Goal: Task Accomplishment & Management: Manage account settings

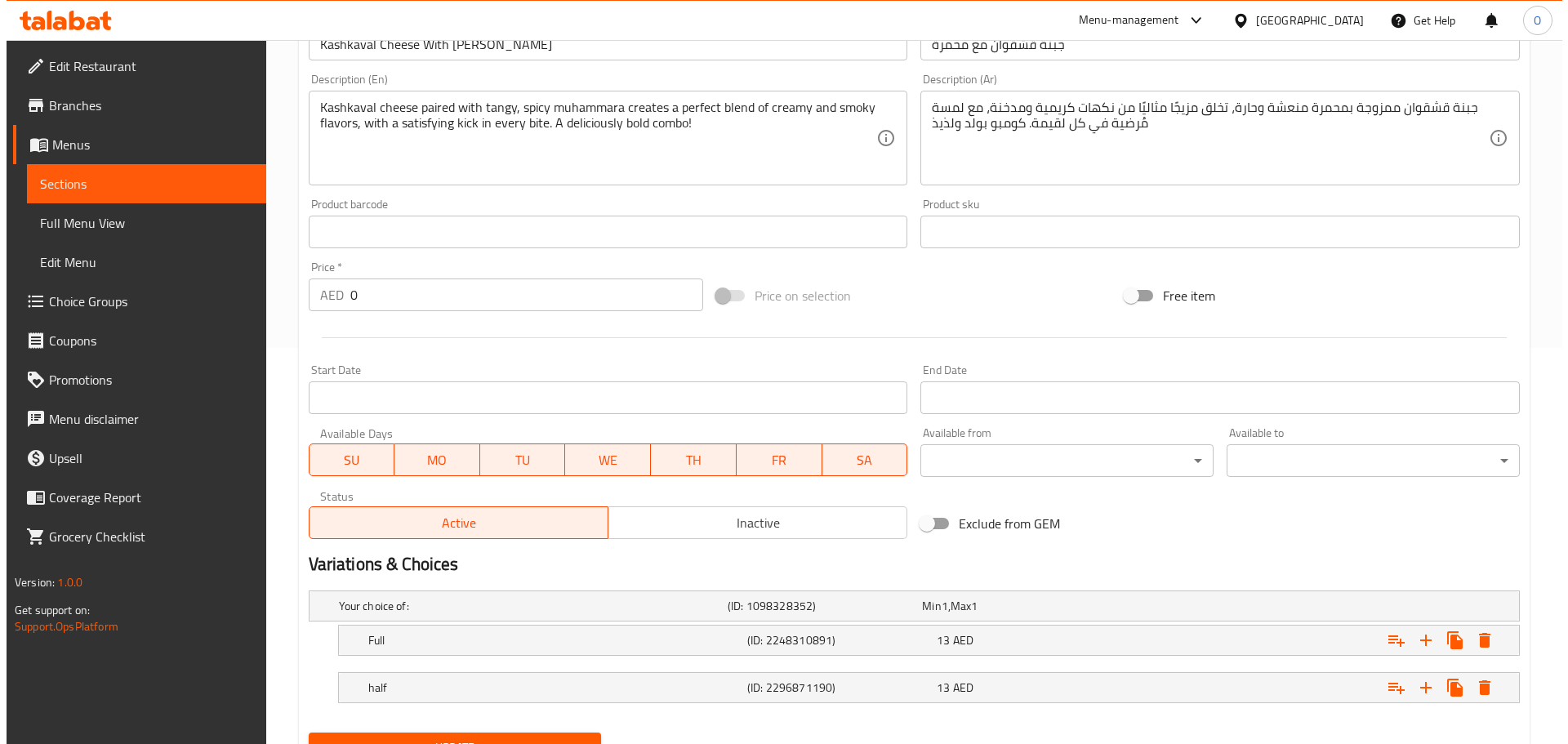
scroll to position [470, 0]
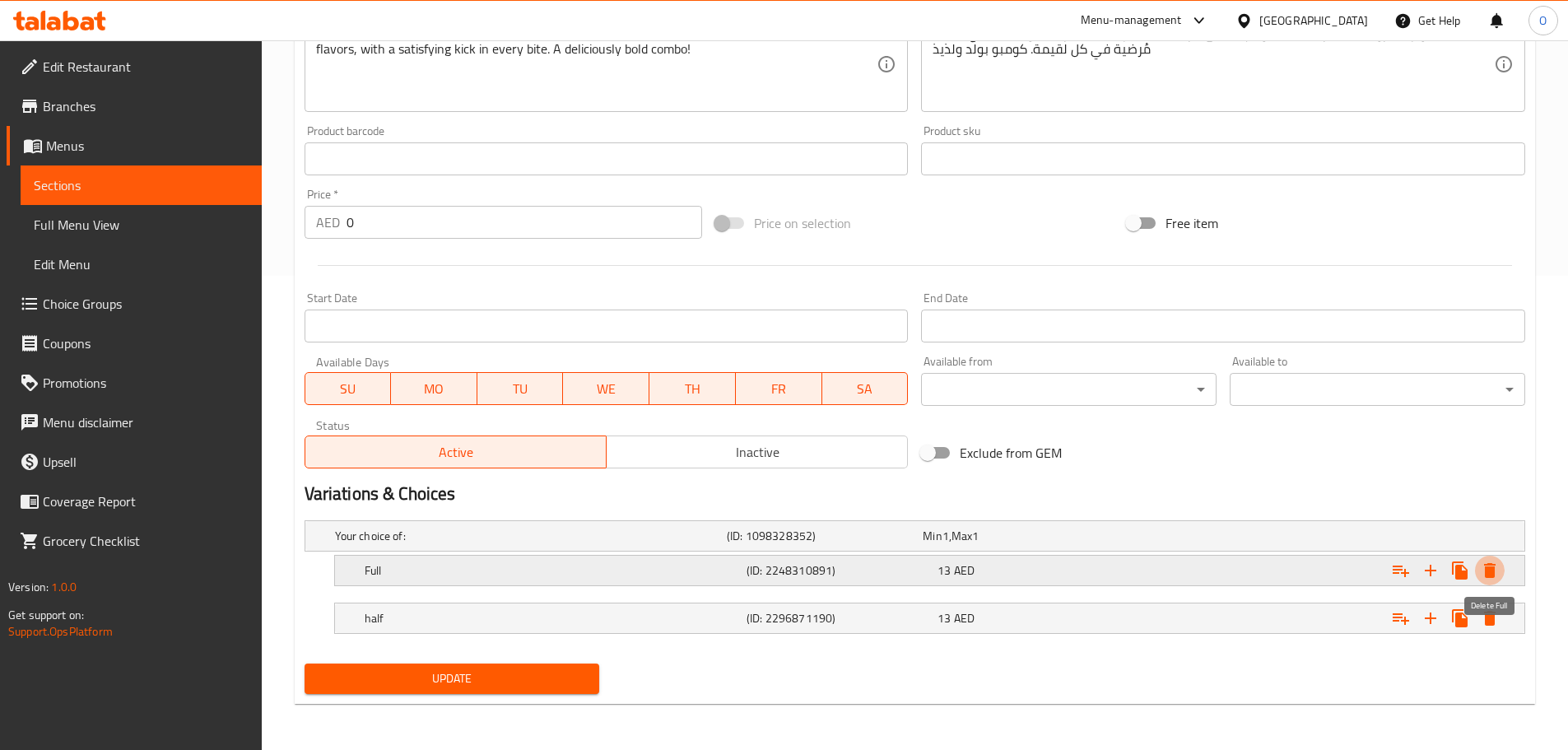
click at [1491, 574] on icon "Expand" at bounding box center [1490, 570] width 12 height 15
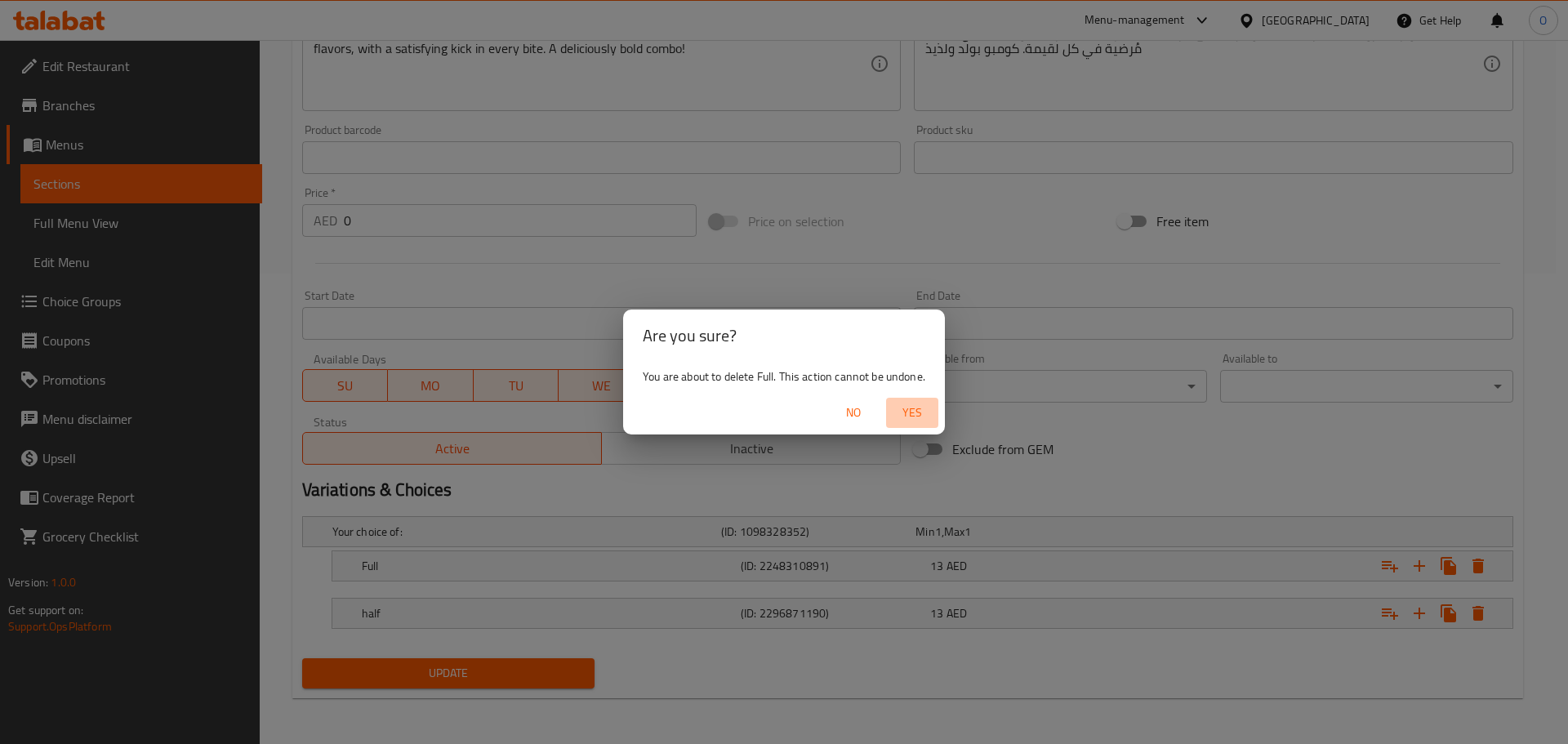
click at [906, 406] on span "Yes" at bounding box center [912, 412] width 39 height 20
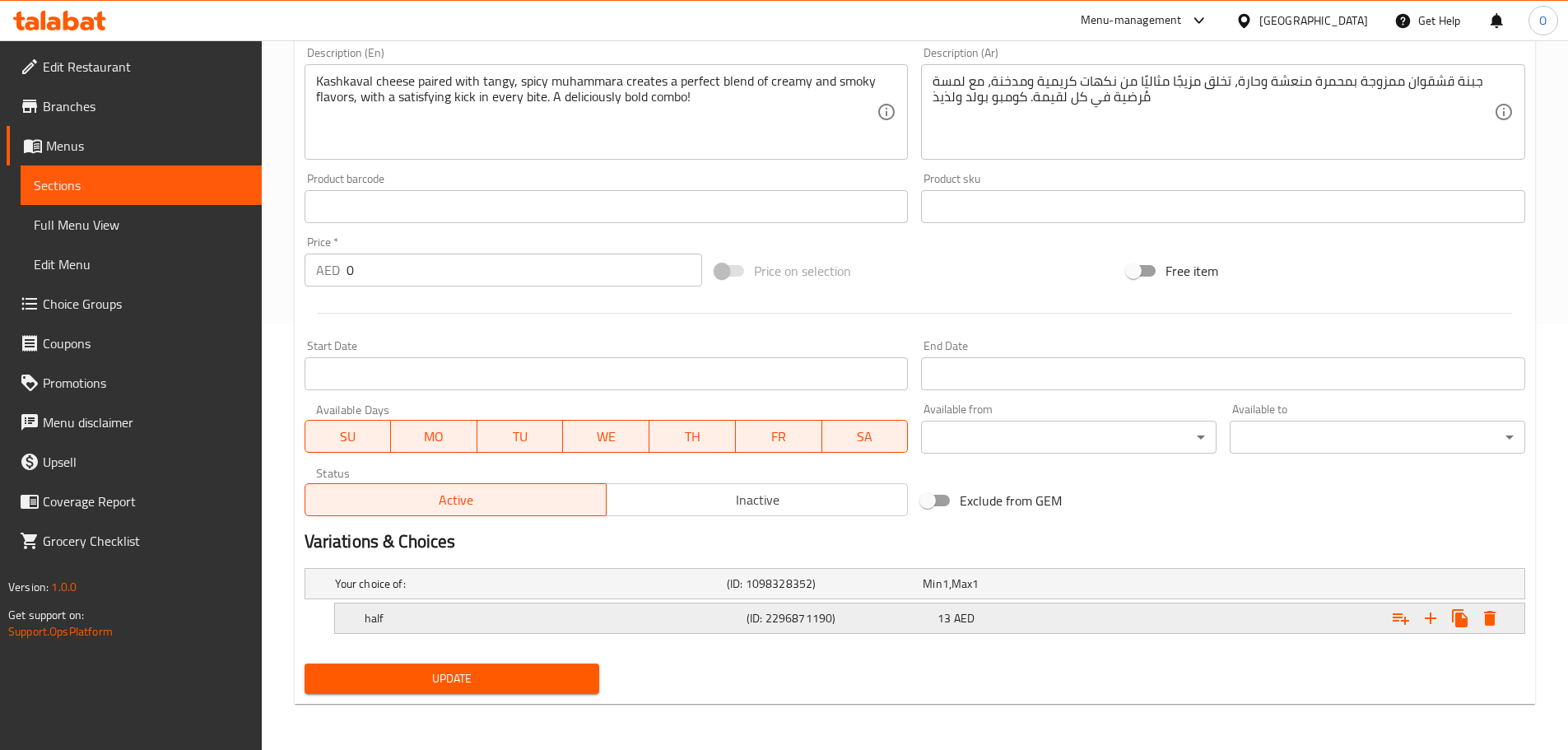
click at [1496, 613] on icon "Expand" at bounding box center [1490, 617] width 12 height 15
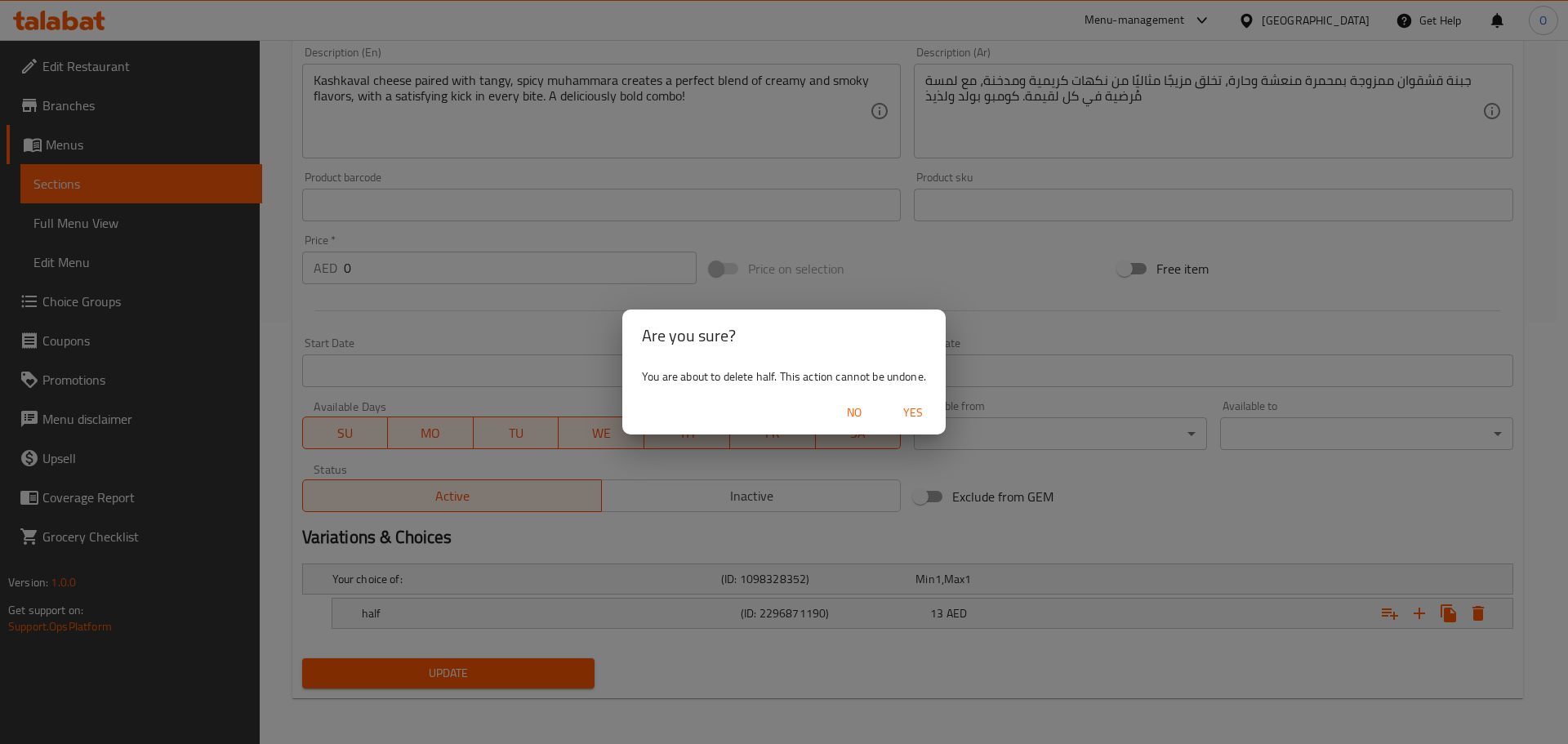
click at [920, 412] on span "Yes" at bounding box center [913, 412] width 39 height 20
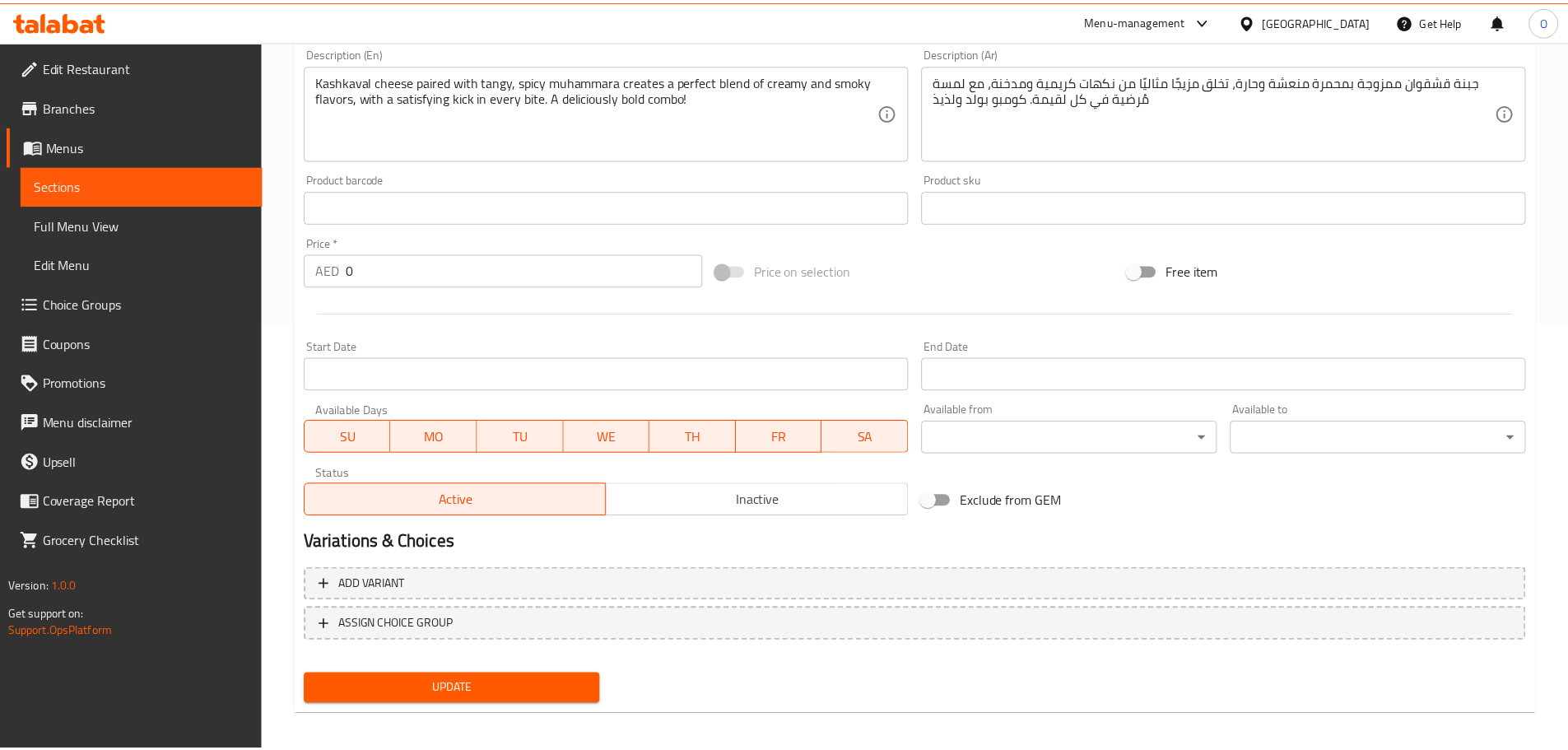
scroll to position [420, 0]
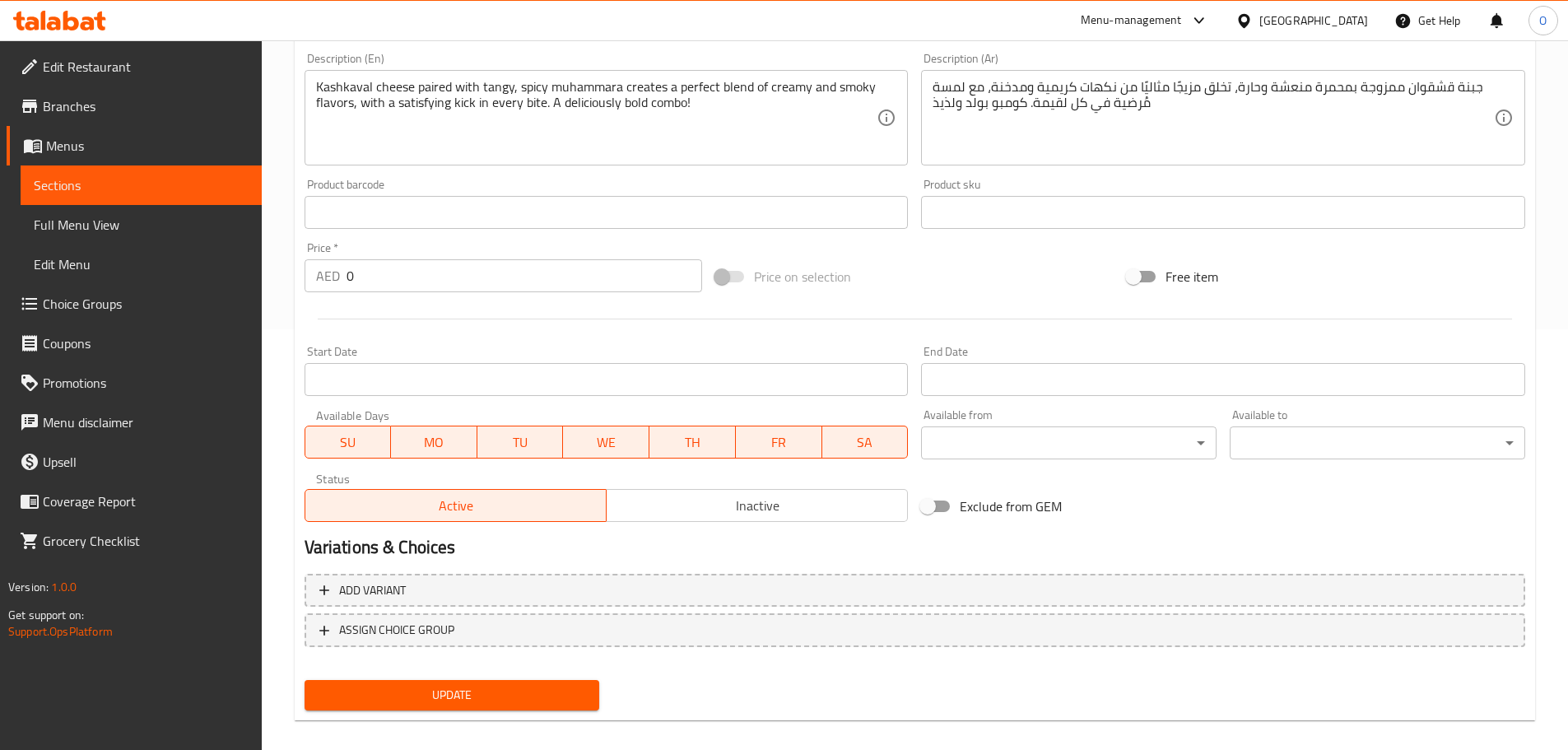
click at [572, 701] on span "Update" at bounding box center [453, 695] width 269 height 21
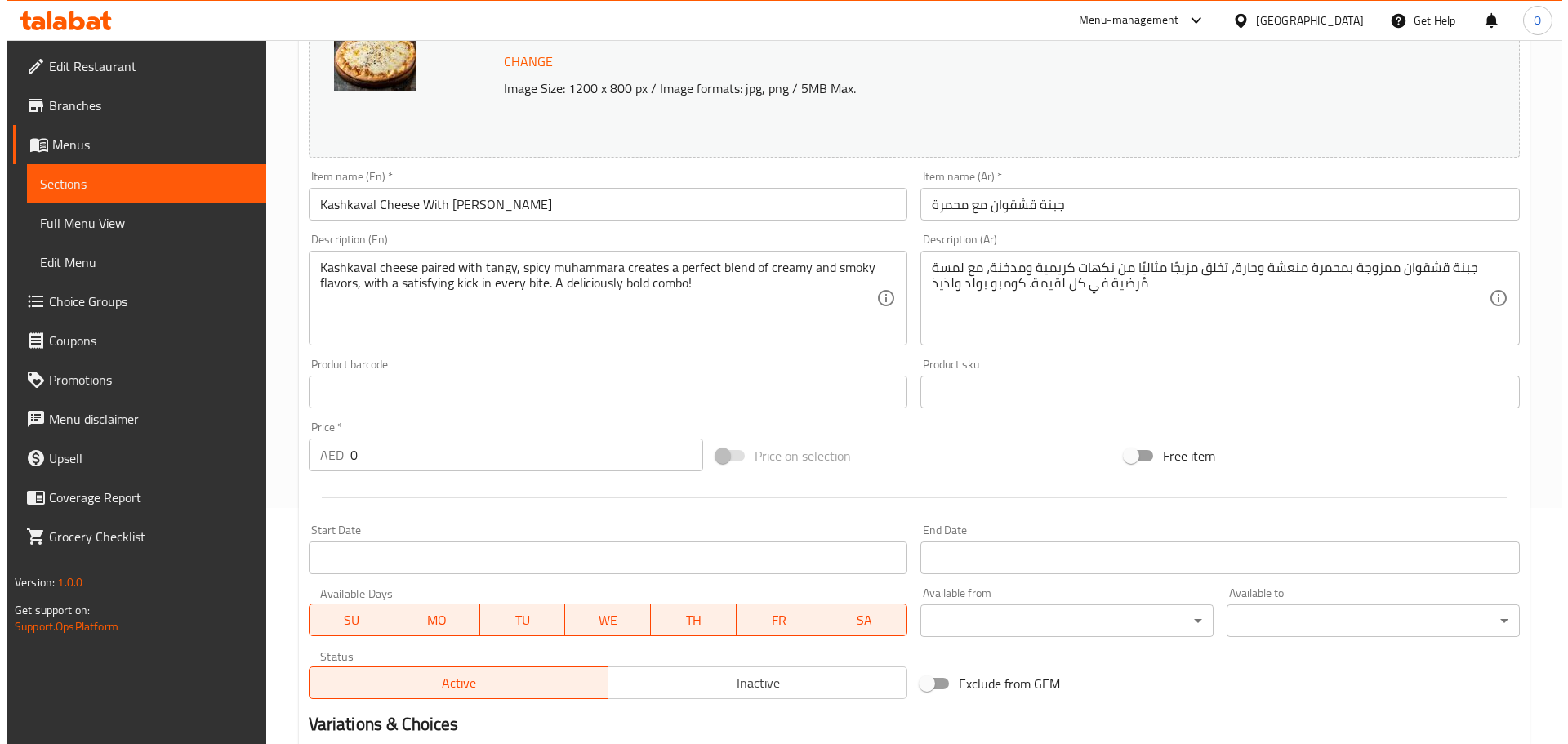
scroll to position [470, 0]
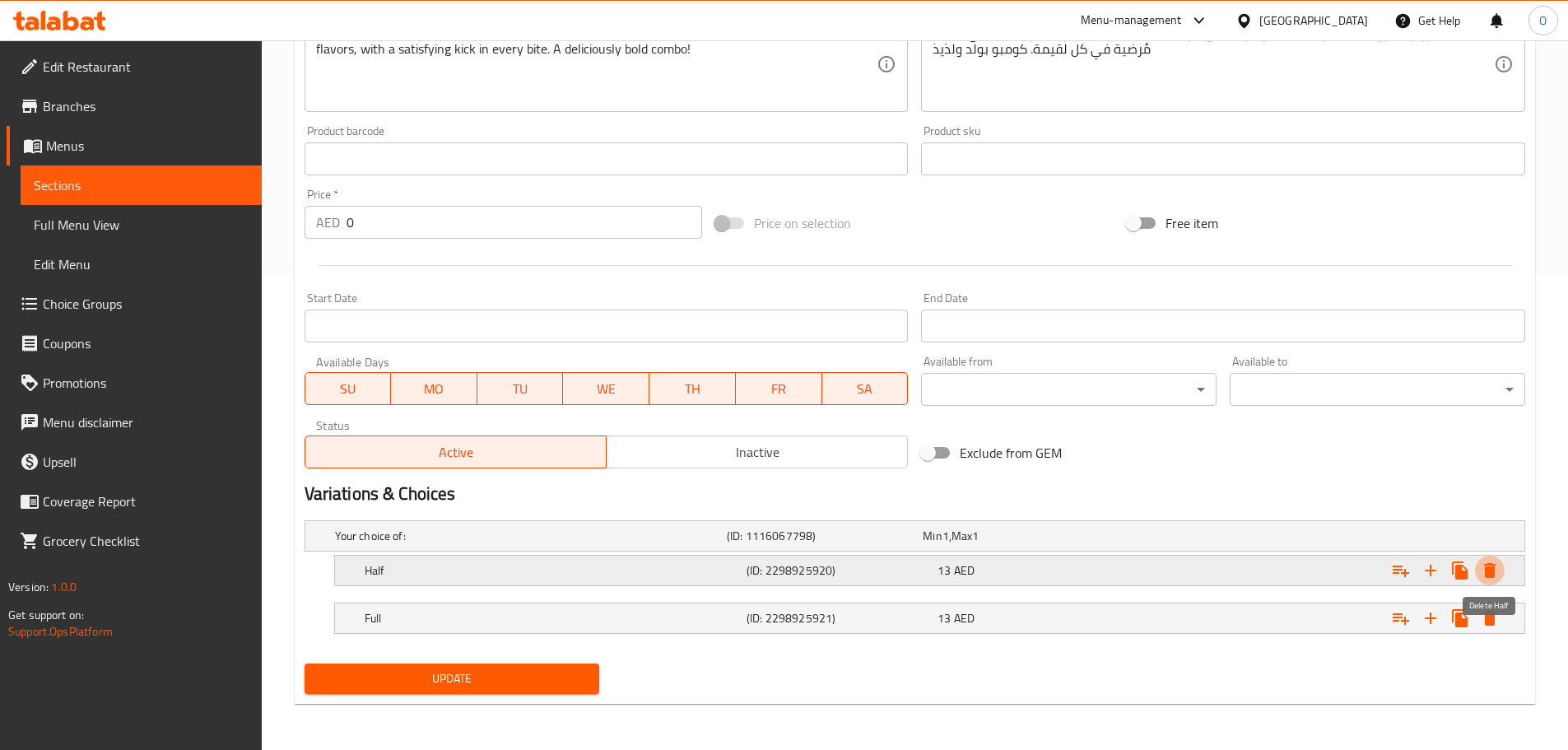
click at [1493, 576] on icon "Expand" at bounding box center [1490, 570] width 12 height 15
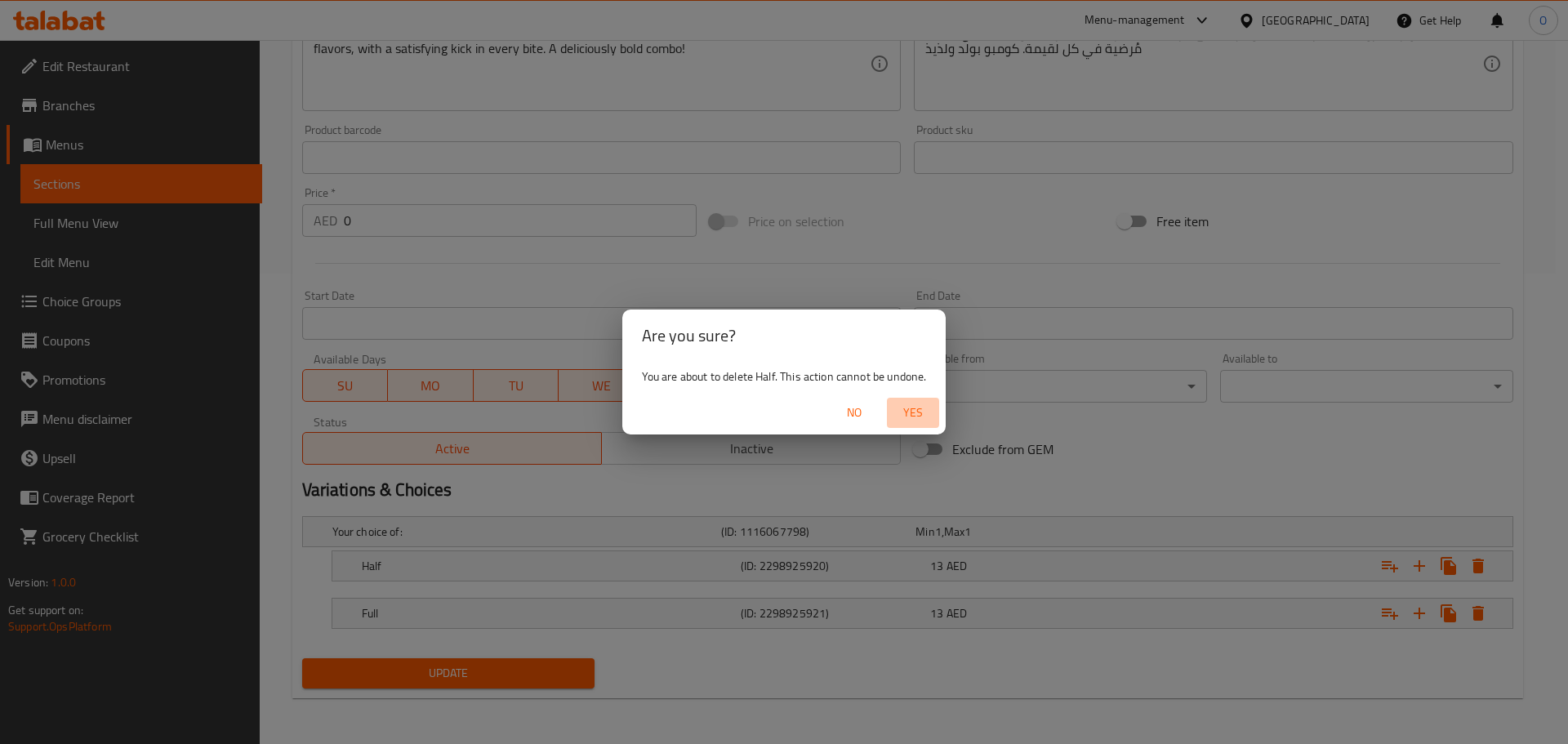
drag, startPoint x: 927, startPoint y: 411, endPoint x: 986, endPoint y: 425, distance: 60.6
click at [928, 412] on span "Yes" at bounding box center [913, 412] width 39 height 20
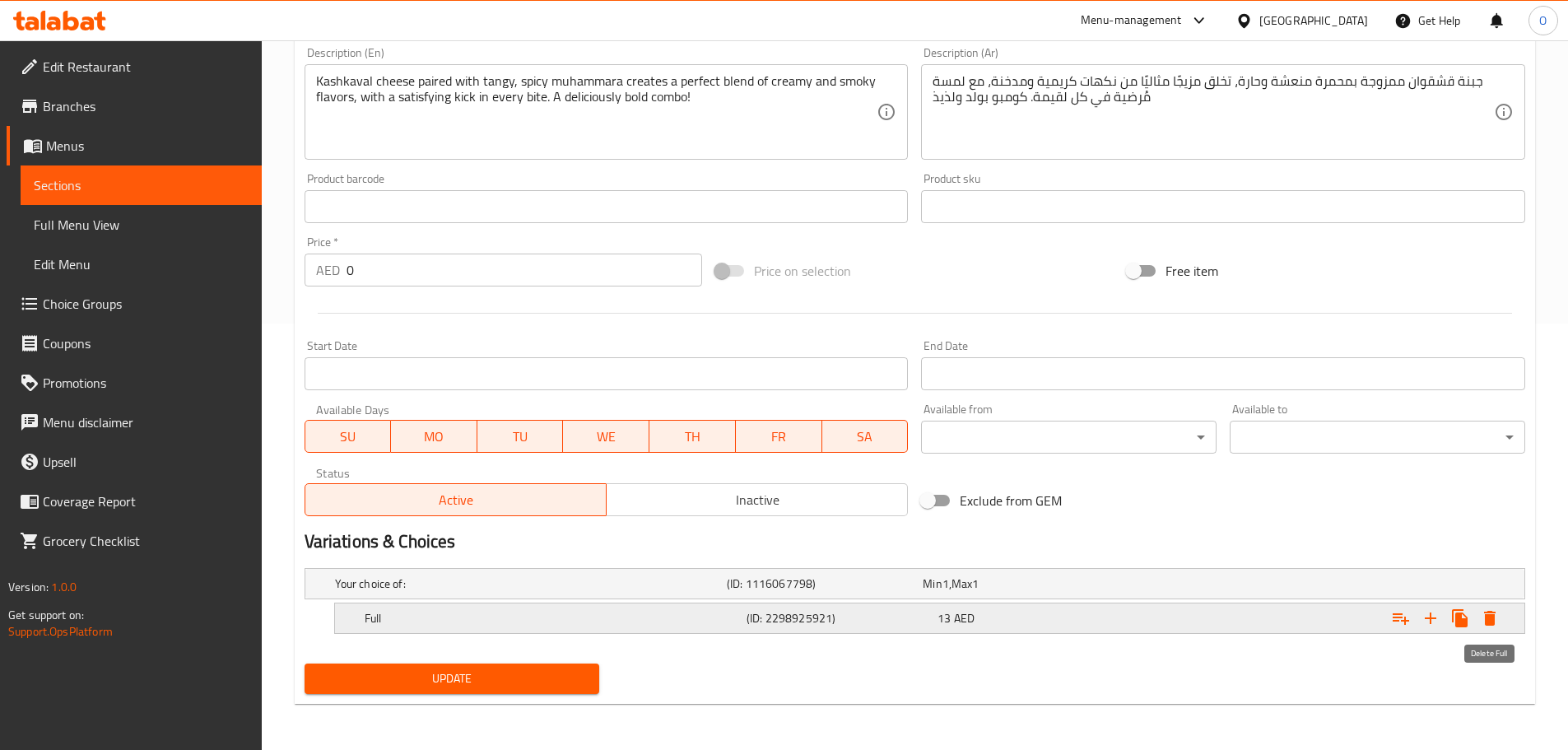
click at [1491, 627] on icon "Expand" at bounding box center [1490, 618] width 20 height 20
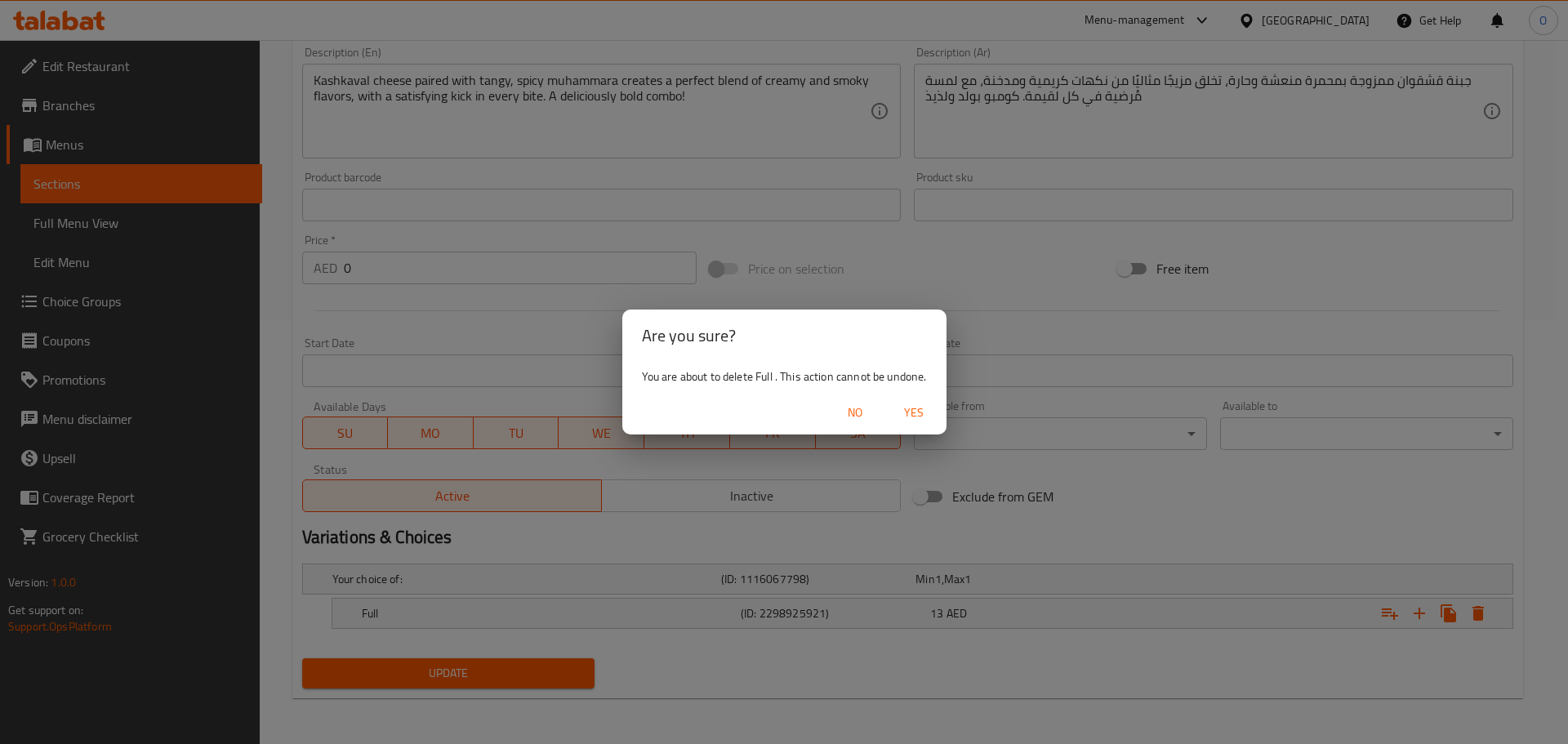
click at [914, 417] on span "Yes" at bounding box center [914, 412] width 39 height 20
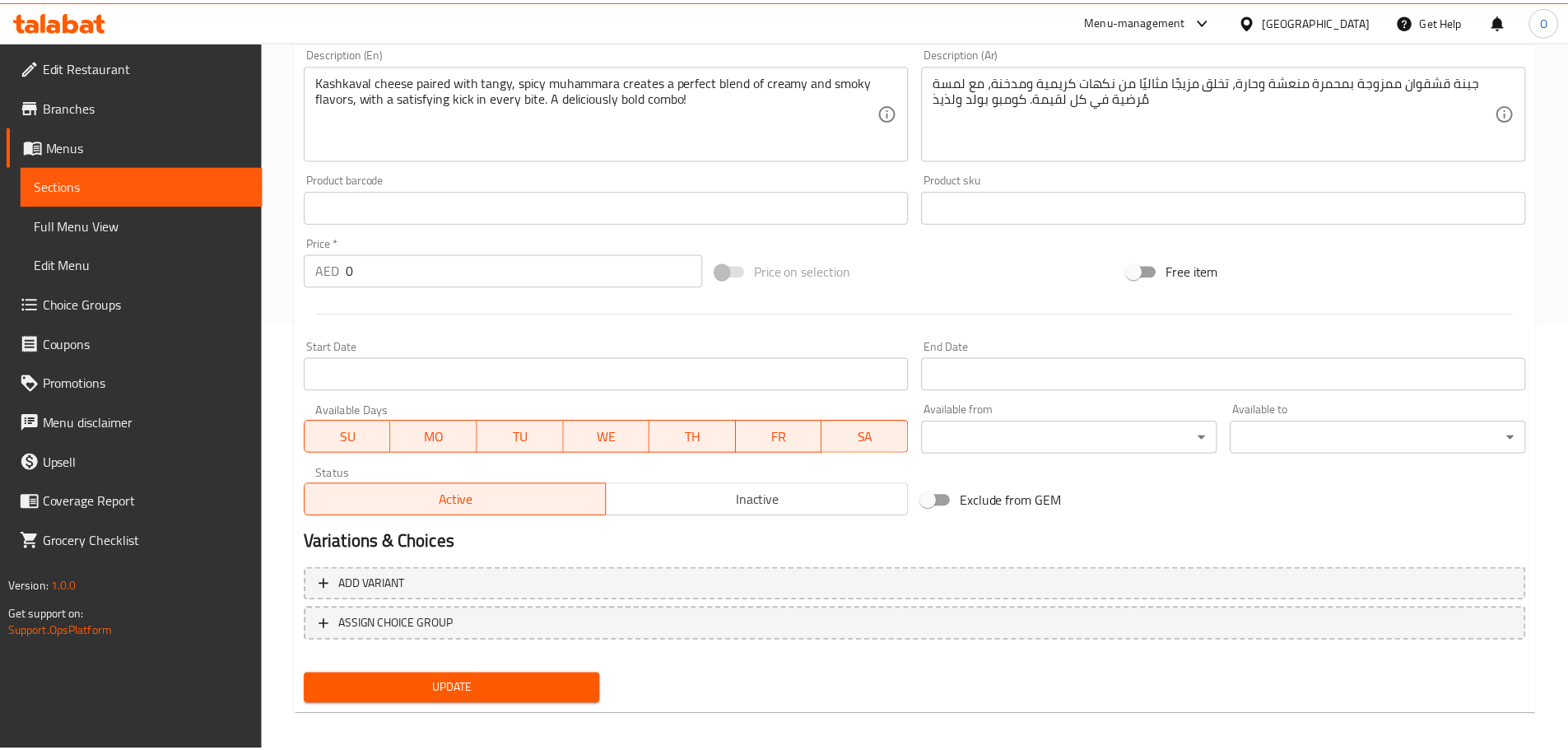
scroll to position [420, 0]
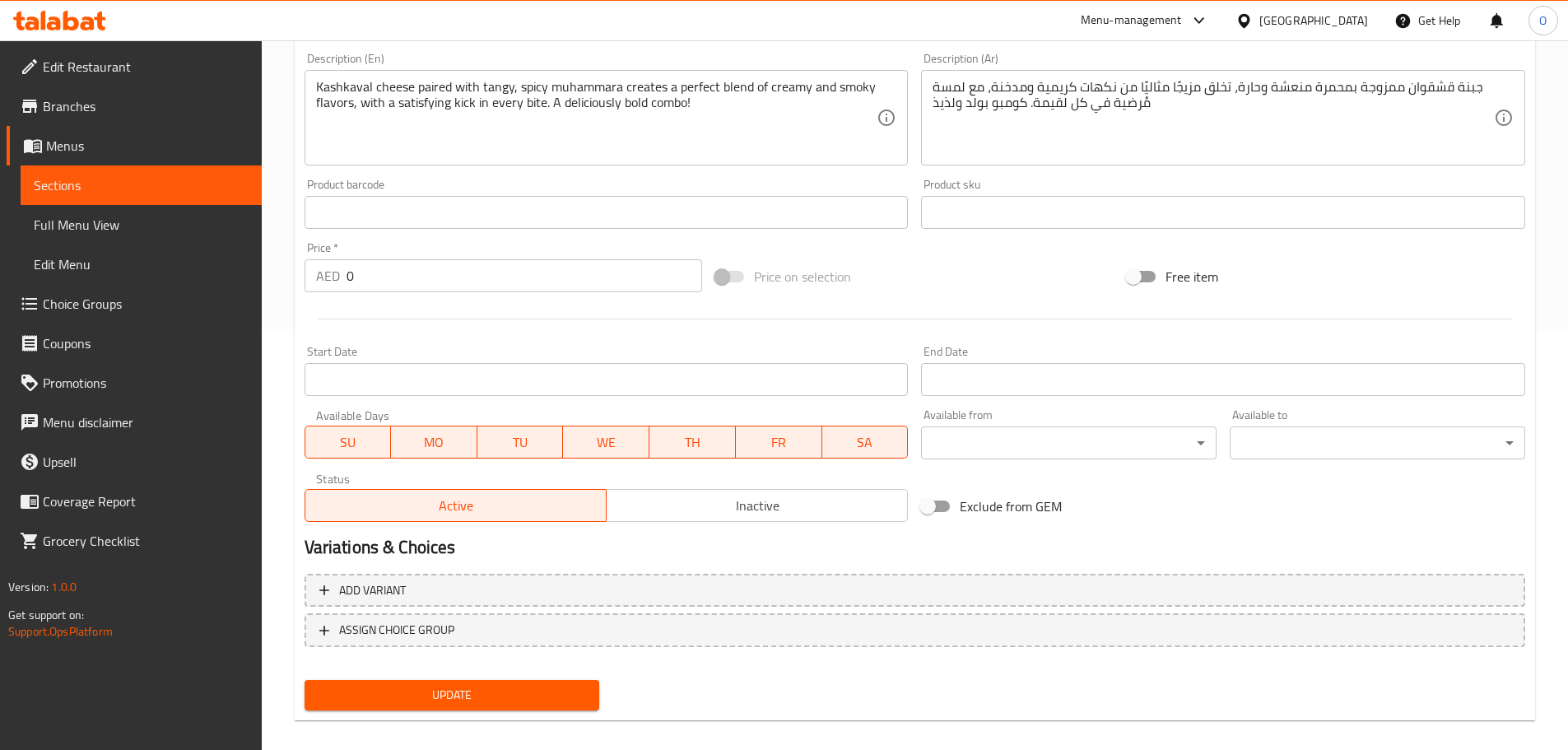
click at [558, 694] on span "Update" at bounding box center [453, 695] width 269 height 21
